Goal: Information Seeking & Learning: Learn about a topic

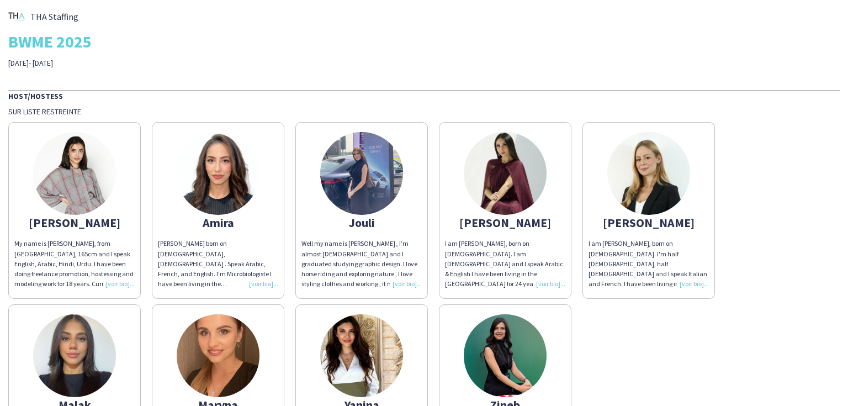
click at [637, 350] on div "[PERSON_NAME] My name is [PERSON_NAME], from [GEOGRAPHIC_DATA], 165cm and I spe…" at bounding box center [423, 298] width 831 height 364
click at [198, 196] on img at bounding box center [218, 173] width 83 height 83
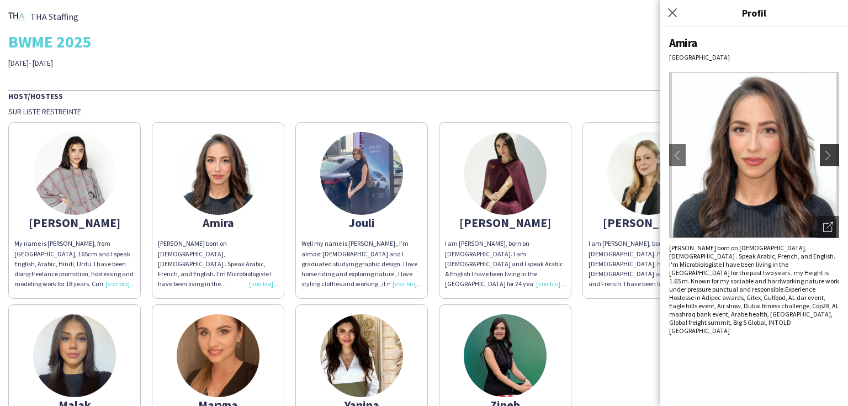
click at [833, 155] on app-icon "chevron-right" at bounding box center [830, 155] width 15 height 10
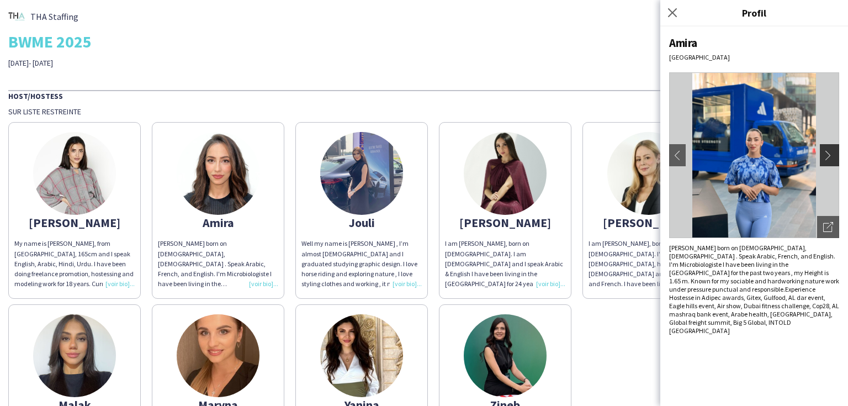
click at [833, 155] on app-icon "chevron-right" at bounding box center [830, 155] width 15 height 10
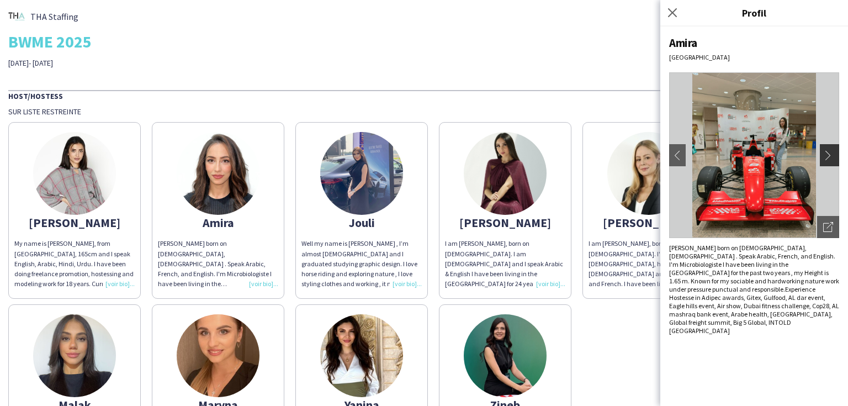
click at [833, 155] on app-icon "chevron-right" at bounding box center [830, 155] width 15 height 10
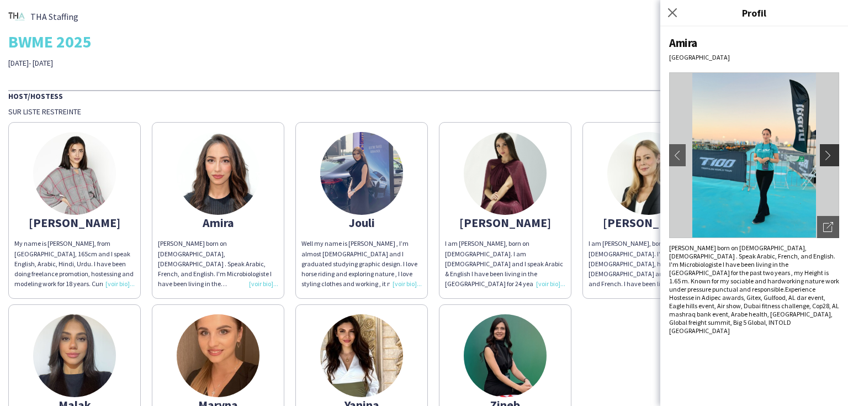
click at [833, 155] on app-icon "chevron-right" at bounding box center [830, 155] width 15 height 10
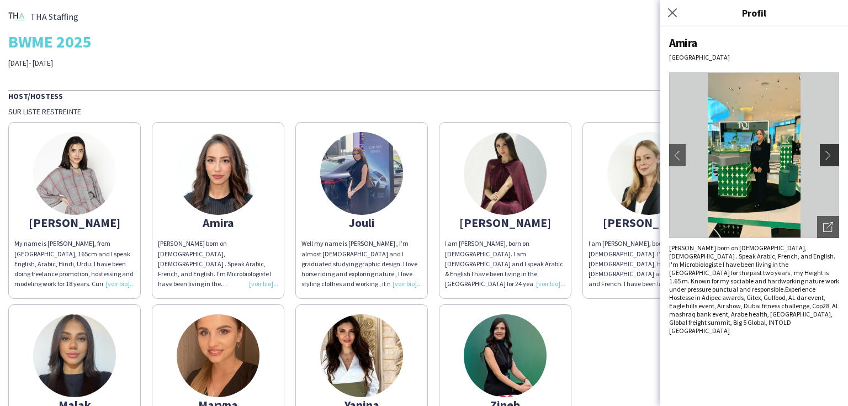
click at [833, 155] on app-icon "chevron-right" at bounding box center [830, 155] width 15 height 10
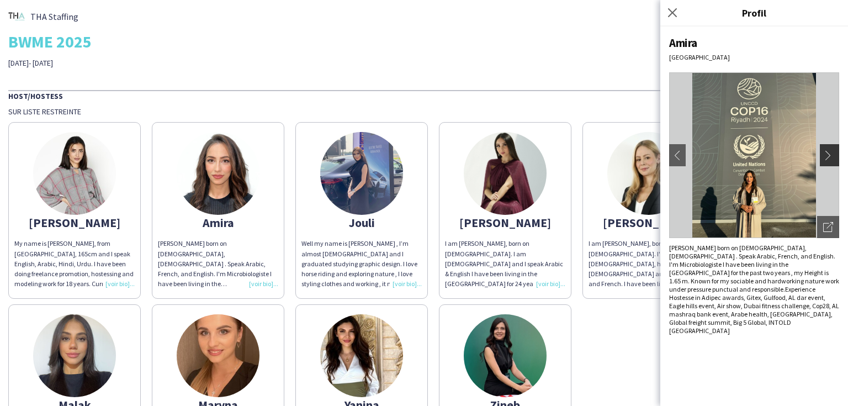
click at [833, 155] on app-icon "chevron-right" at bounding box center [830, 155] width 15 height 10
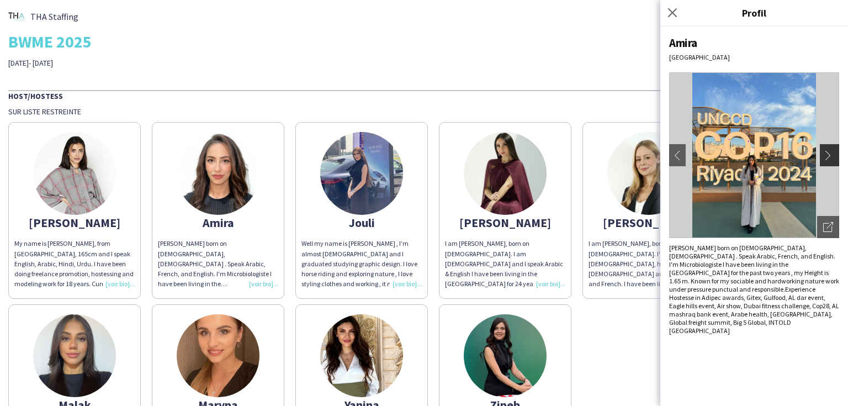
click at [833, 155] on app-icon "chevron-right" at bounding box center [830, 155] width 15 height 10
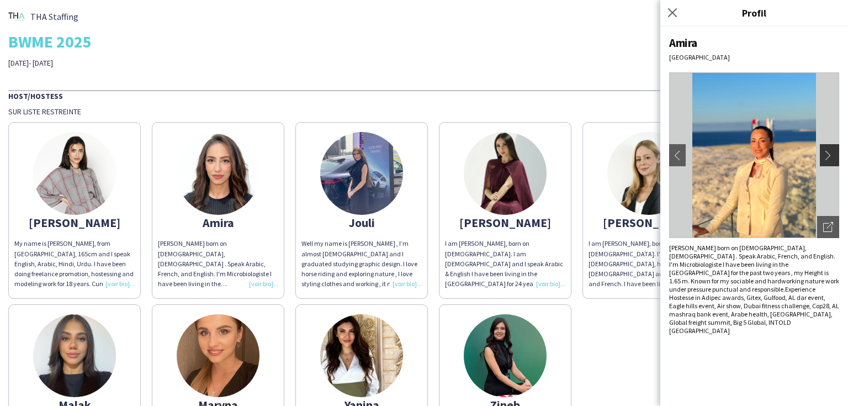
click at [833, 155] on app-icon "chevron-right" at bounding box center [830, 155] width 15 height 10
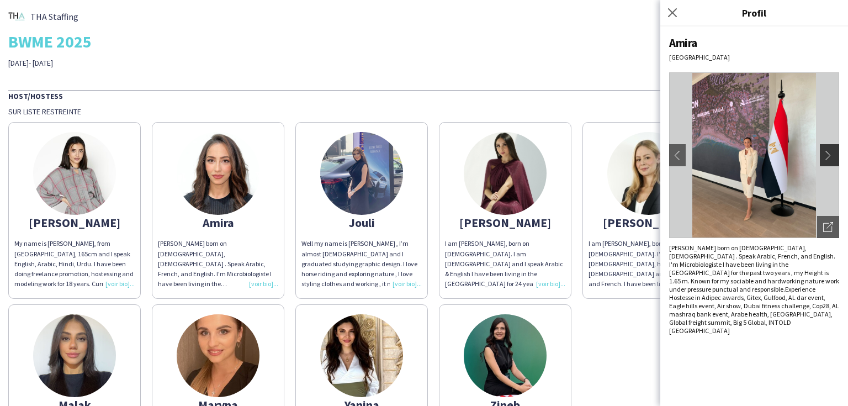
click at [833, 155] on app-icon "chevron-right" at bounding box center [830, 155] width 15 height 10
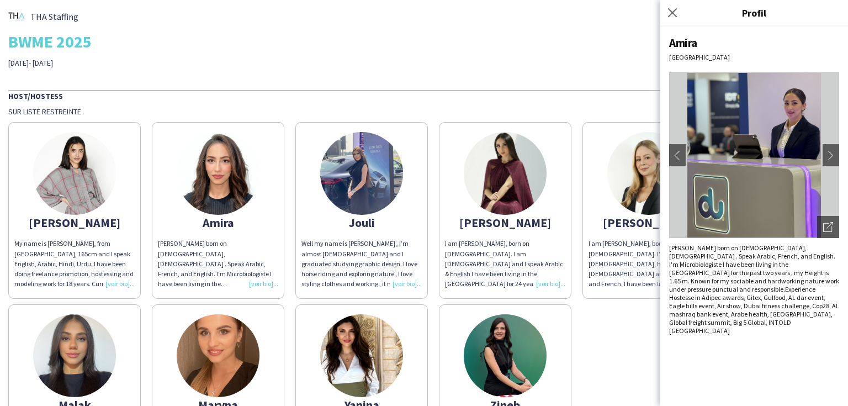
click at [411, 78] on div "THA Staffing BWME 2025 [DATE]- [DATE] Host/Hostess Sur liste restreinte [PERSON…" at bounding box center [424, 365] width 848 height 730
